Goal: Task Accomplishment & Management: Use online tool/utility

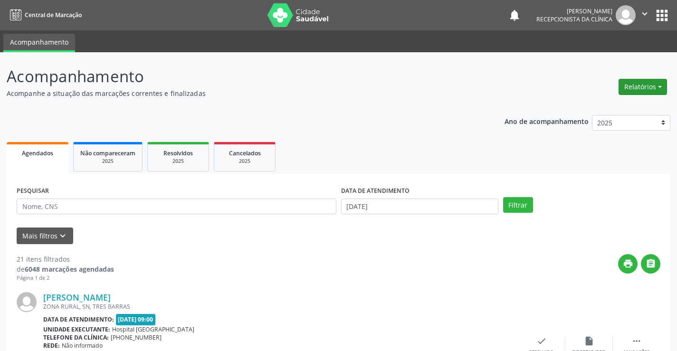
click at [639, 85] on button "Relatórios" at bounding box center [642, 87] width 48 height 16
click at [604, 104] on link "Agendamentos" at bounding box center [616, 107] width 102 height 13
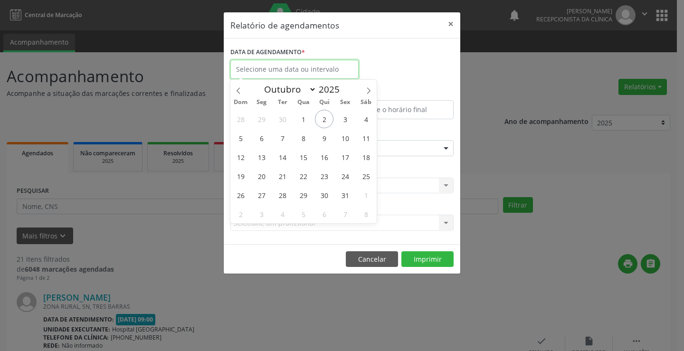
click at [271, 67] on input "text" at bounding box center [294, 69] width 128 height 19
click at [322, 116] on span "2" at bounding box center [324, 119] width 19 height 19
type input "[DATE]"
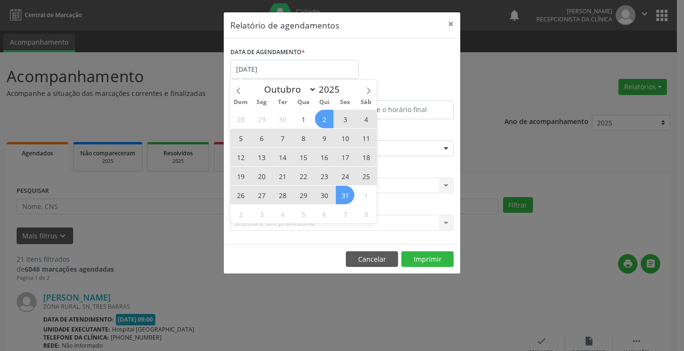
click at [345, 198] on span "31" at bounding box center [345, 195] width 19 height 19
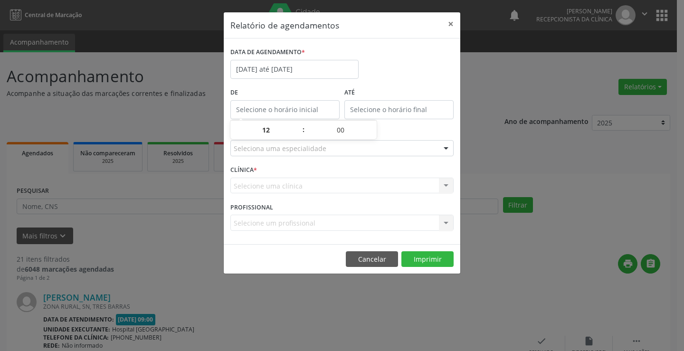
type input "12:00"
click at [281, 113] on input "12:00" at bounding box center [284, 109] width 109 height 19
type input "12:00"
click at [406, 114] on input "12:00" at bounding box center [398, 109] width 109 height 19
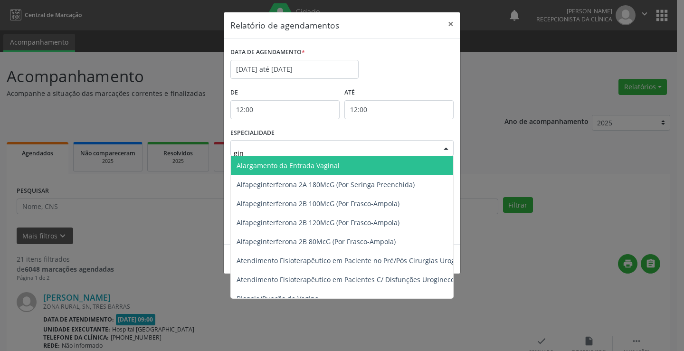
type input "gine"
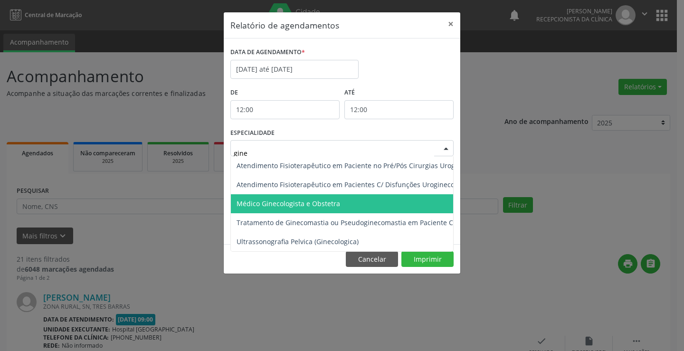
drag, startPoint x: 290, startPoint y: 203, endPoint x: 291, endPoint y: 197, distance: 5.8
click at [292, 202] on span "Médico Ginecologista e Obstetra" at bounding box center [288, 203] width 104 height 9
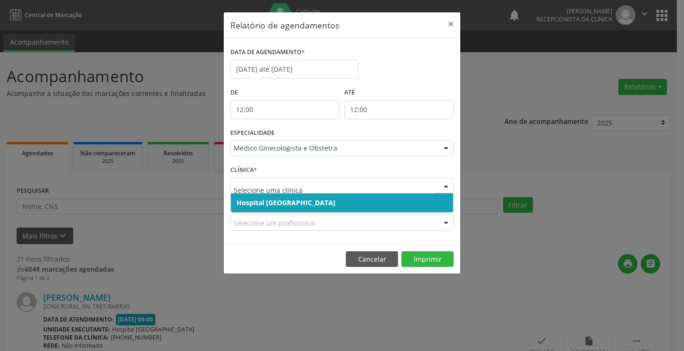
click at [276, 207] on span "Hospital [GEOGRAPHIC_DATA]" at bounding box center [342, 202] width 222 height 19
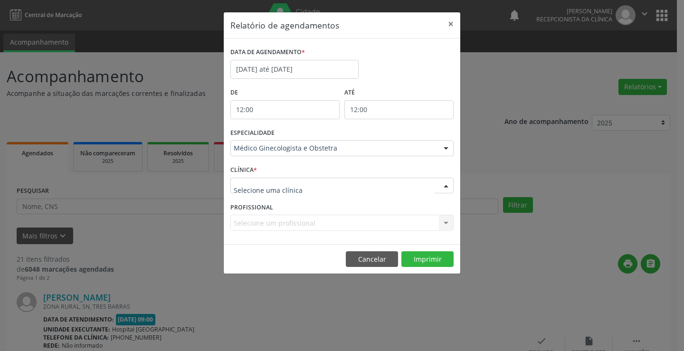
click at [277, 191] on div at bounding box center [341, 186] width 223 height 16
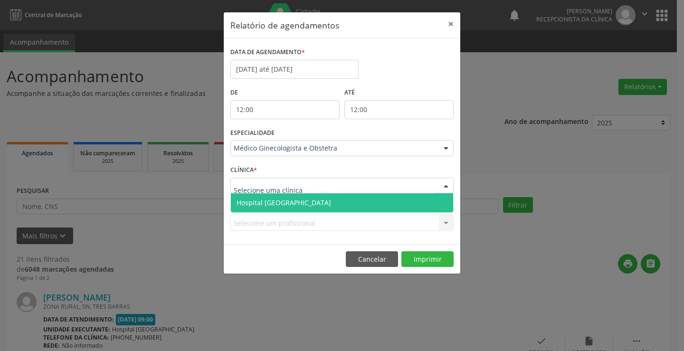
click at [275, 207] on span "Hospital [GEOGRAPHIC_DATA]" at bounding box center [283, 202] width 94 height 9
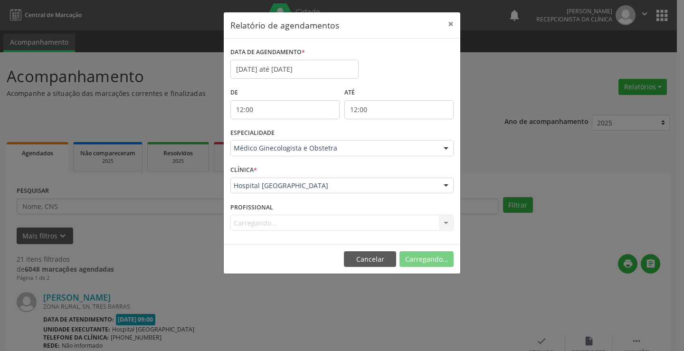
click at [271, 223] on div "Carregando... Nenhum resultado encontrado para: " " Não há nenhuma opção para s…" at bounding box center [341, 223] width 223 height 16
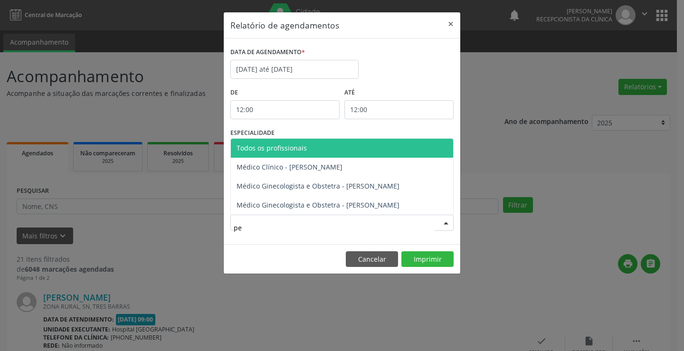
type input "per"
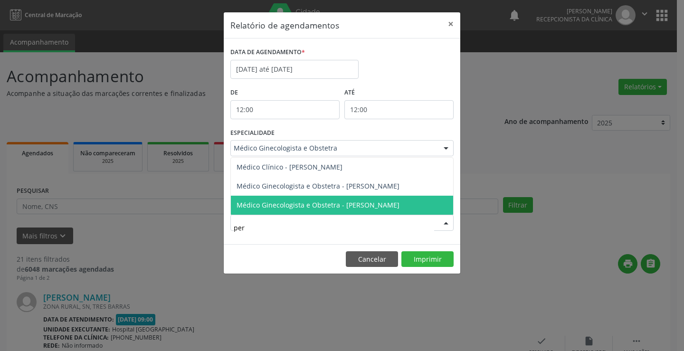
click at [336, 196] on span "Médico Ginecologista e Obstetra - [PERSON_NAME]" at bounding box center [342, 205] width 222 height 19
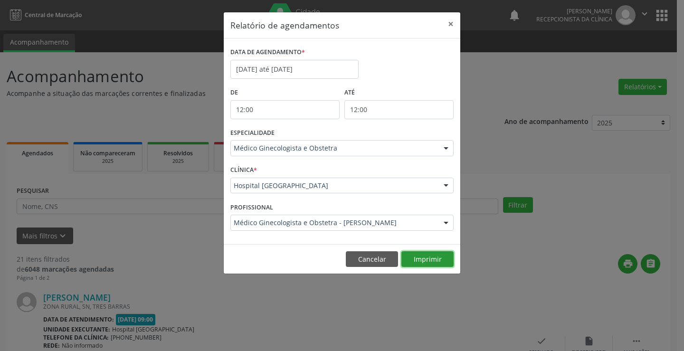
click at [432, 257] on button "Imprimir" at bounding box center [427, 259] width 52 height 16
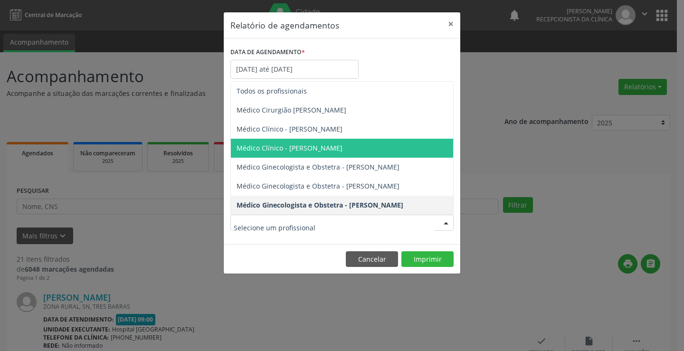
click at [495, 150] on div "Relatório de agendamentos × DATA DE AGENDAMENTO * [DATE] até [DATE] De 12:00 AT…" at bounding box center [342, 175] width 684 height 351
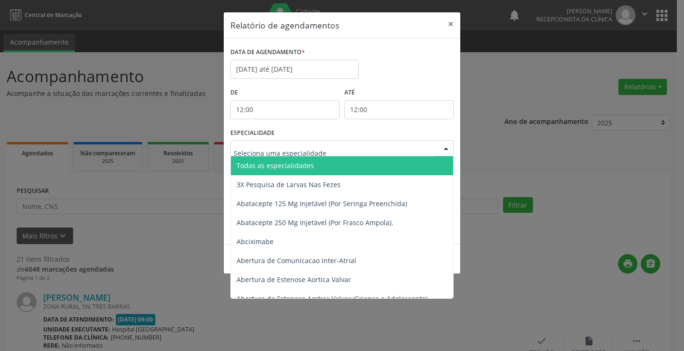
click at [279, 166] on span "Todas as especialidades" at bounding box center [274, 165] width 77 height 9
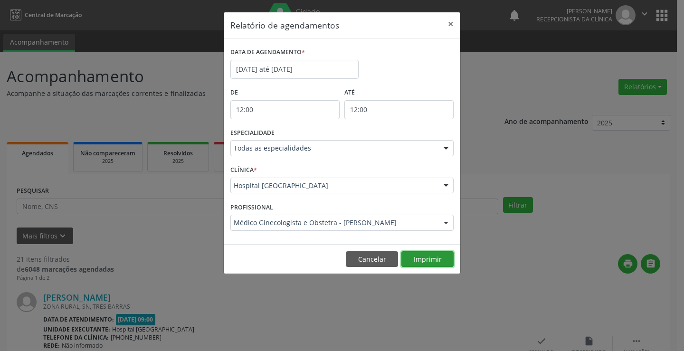
click at [421, 259] on button "Imprimir" at bounding box center [427, 259] width 52 height 16
